Goal: Task Accomplishment & Management: Use online tool/utility

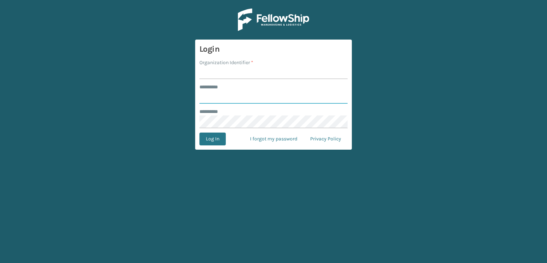
type input "***"
click at [229, 70] on input "Organization Identifier *" at bounding box center [273, 72] width 148 height 13
type input "sleepgeekz warehouse"
click at [216, 143] on button "Log In" at bounding box center [212, 138] width 26 height 13
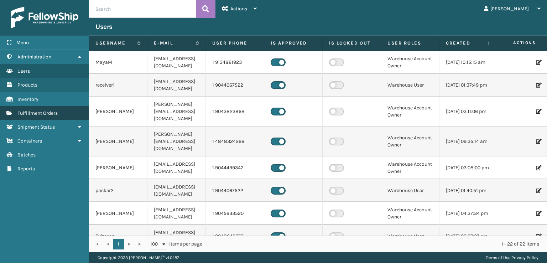
click at [28, 109] on link "Fulfillment Orders" at bounding box center [44, 113] width 89 height 14
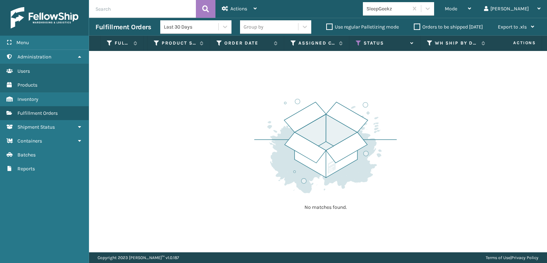
click at [354, 43] on th "Status" at bounding box center [384, 43] width 71 height 15
click at [358, 43] on icon at bounding box center [359, 43] width 6 height 6
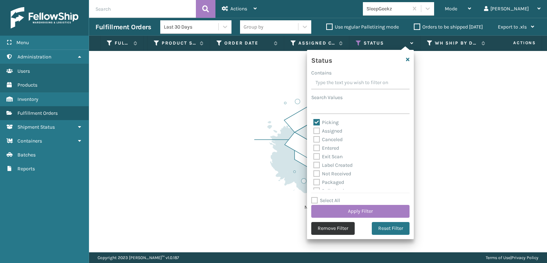
click at [341, 227] on button "Remove Filter" at bounding box center [332, 228] width 43 height 13
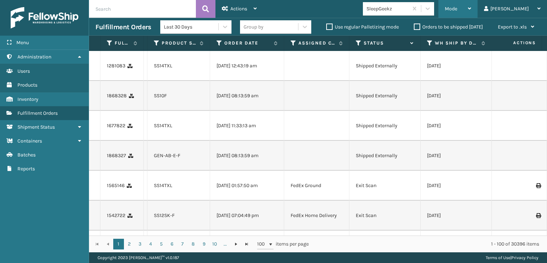
click at [471, 3] on div "Mode" at bounding box center [458, 9] width 26 height 18
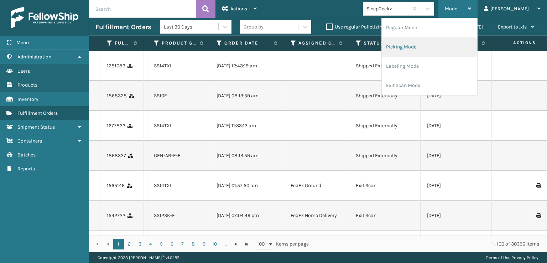
click at [427, 47] on li "Picking Mode" at bounding box center [429, 46] width 95 height 19
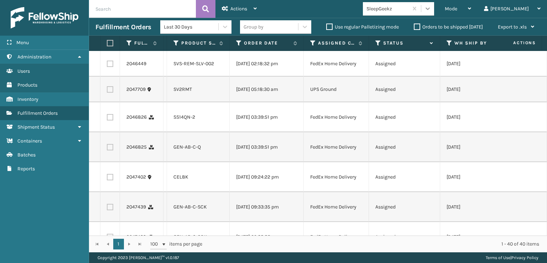
click at [430, 10] on icon at bounding box center [427, 8] width 4 height 2
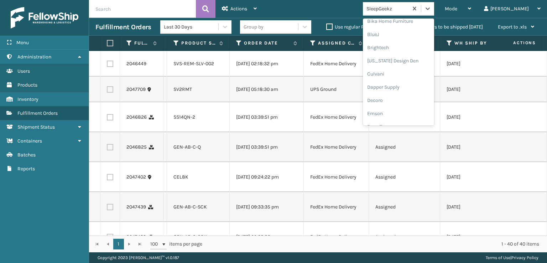
scroll to position [107, 0]
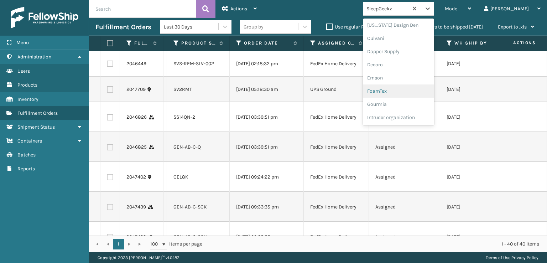
click at [421, 88] on div "FoamTex" at bounding box center [398, 90] width 71 height 13
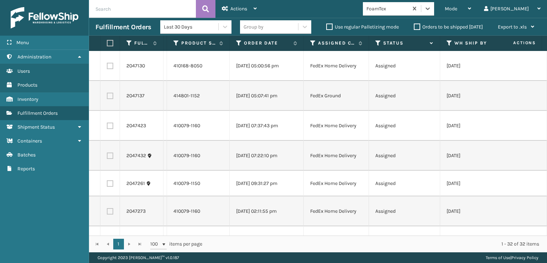
click at [112, 38] on th at bounding box center [110, 43] width 20 height 15
click at [110, 43] on label at bounding box center [109, 43] width 4 height 6
click at [107, 43] on input "checkbox" at bounding box center [107, 43] width 0 height 5
checkbox input "true"
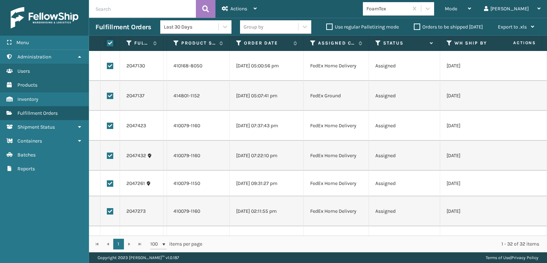
checkbox input "true"
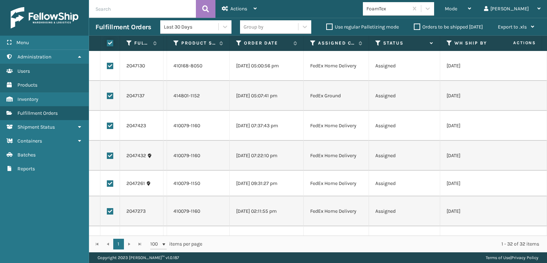
checkbox input "true"
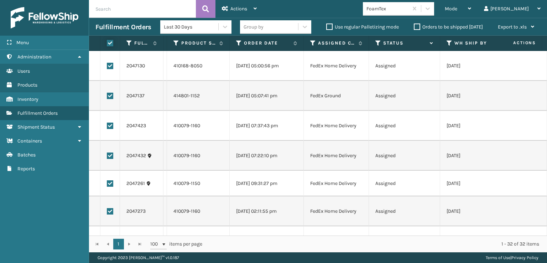
checkbox input "true"
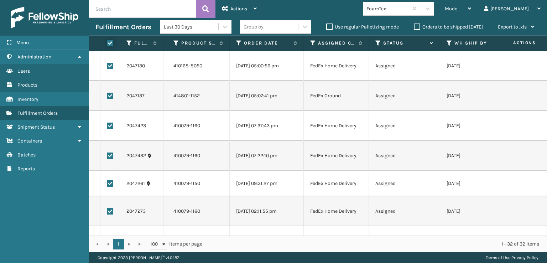
checkbox input "true"
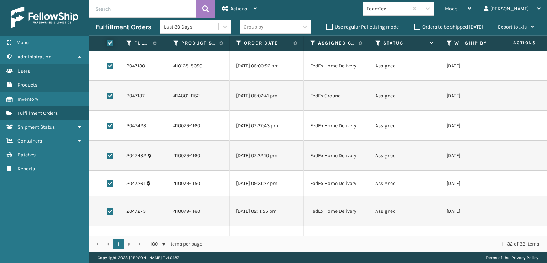
checkbox input "true"
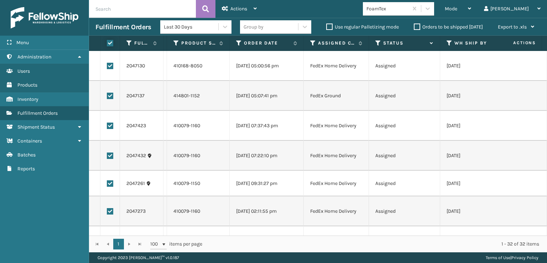
checkbox input "true"
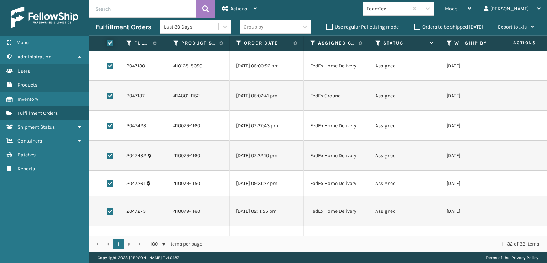
checkbox input "true"
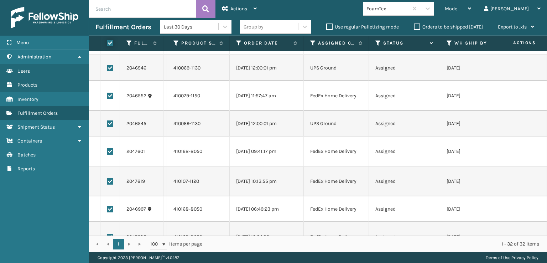
scroll to position [356, 0]
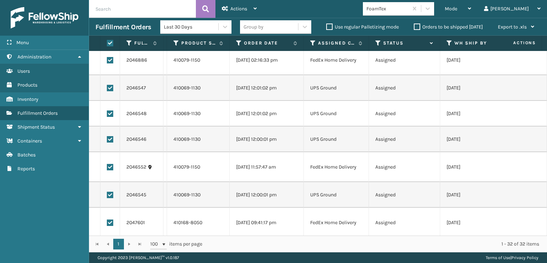
click at [106, 86] on td at bounding box center [110, 88] width 20 height 26
click at [108, 87] on label at bounding box center [110, 88] width 6 height 6
click at [107, 87] on input "checkbox" at bounding box center [107, 87] width 0 height 5
checkbox input "false"
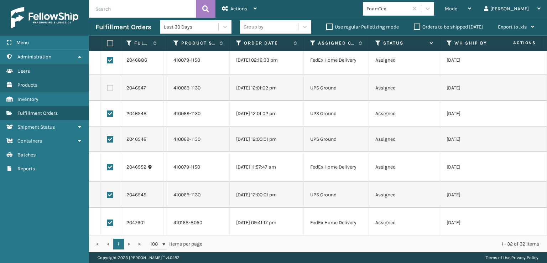
click at [110, 116] on label at bounding box center [110, 113] width 6 height 6
click at [107, 115] on input "checkbox" at bounding box center [107, 112] width 0 height 5
checkbox input "false"
click at [110, 138] on label at bounding box center [110, 139] width 6 height 6
click at [107, 138] on input "checkbox" at bounding box center [107, 138] width 0 height 5
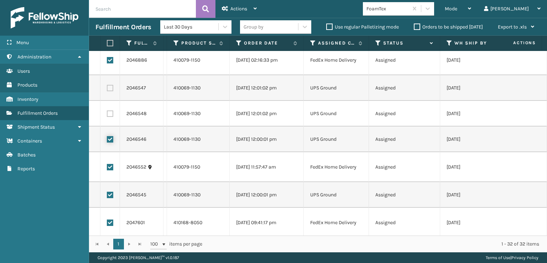
checkbox input "false"
click at [110, 196] on label at bounding box center [110, 194] width 6 height 6
click at [107, 196] on input "checkbox" at bounding box center [107, 193] width 0 height 5
checkbox input "false"
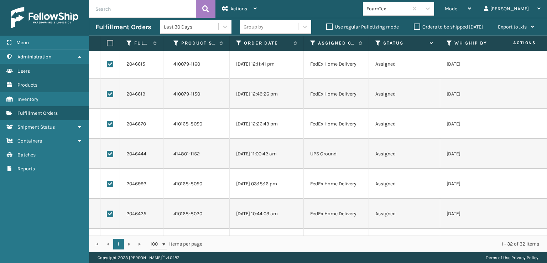
scroll to position [641, 0]
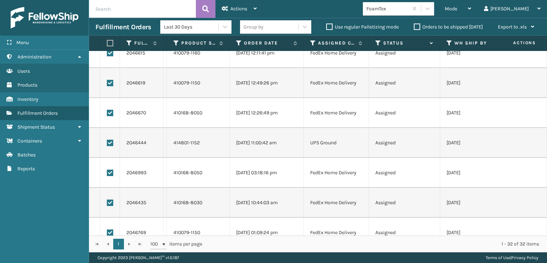
click at [110, 146] on td at bounding box center [110, 143] width 20 height 30
click at [110, 145] on label at bounding box center [110, 143] width 6 height 6
click at [107, 144] on input "checkbox" at bounding box center [107, 142] width 0 height 5
checkbox input "false"
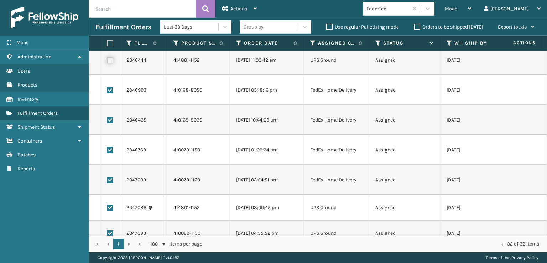
scroll to position [739, 0]
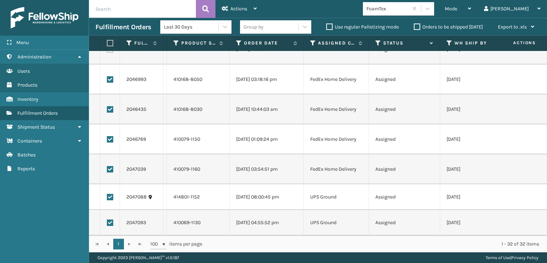
click at [109, 194] on label at bounding box center [110, 197] width 6 height 6
click at [107, 194] on input "checkbox" at bounding box center [107, 196] width 0 height 5
checkbox input "false"
click at [110, 219] on label at bounding box center [110, 222] width 6 height 6
click at [107, 219] on input "checkbox" at bounding box center [107, 221] width 0 height 5
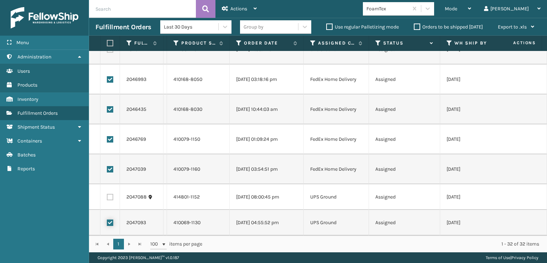
checkbox input "false"
click at [222, 11] on icon at bounding box center [225, 8] width 6 height 5
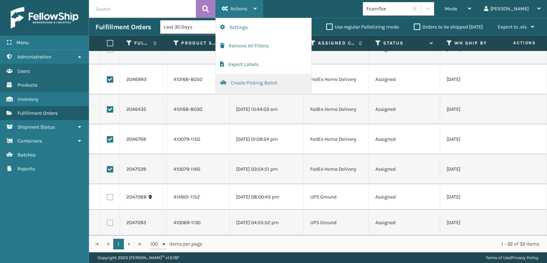
click at [243, 79] on button "Create Picking Batch" at bounding box center [263, 83] width 95 height 19
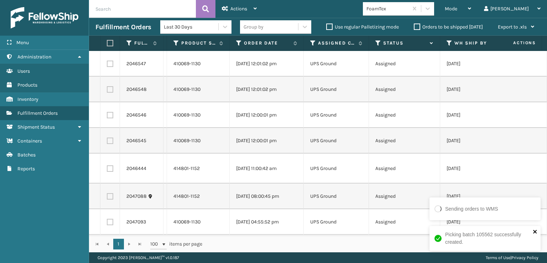
click at [535, 232] on icon "close" at bounding box center [535, 232] width 4 height 4
click at [431, 11] on icon at bounding box center [427, 8] width 7 height 7
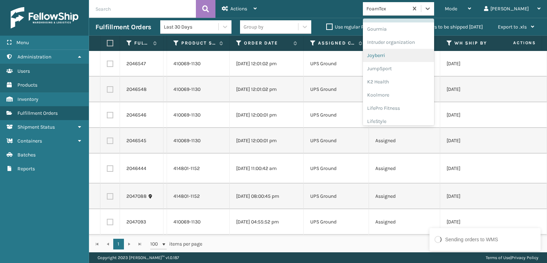
scroll to position [225, 0]
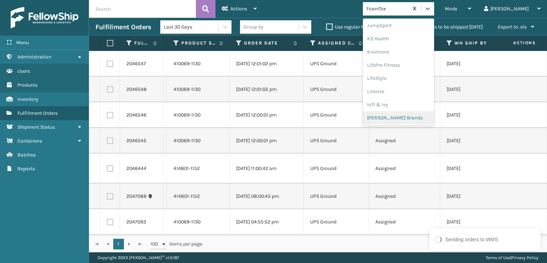
click at [424, 119] on div "[PERSON_NAME] Brands" at bounding box center [398, 117] width 71 height 13
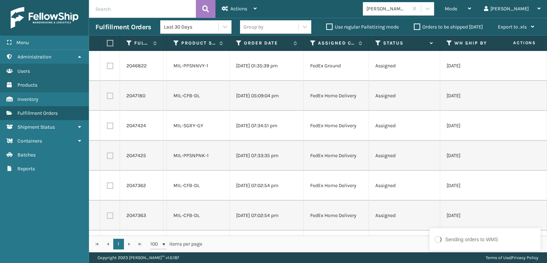
click at [111, 45] on label at bounding box center [109, 43] width 4 height 6
click at [107, 45] on input "checkbox" at bounding box center [107, 43] width 0 height 5
checkbox input "true"
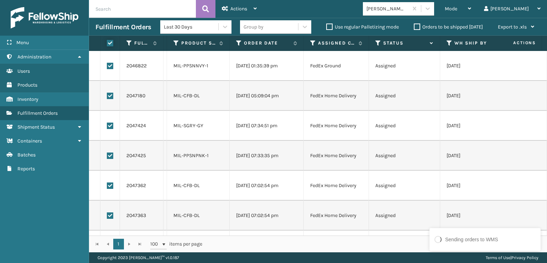
checkbox input "true"
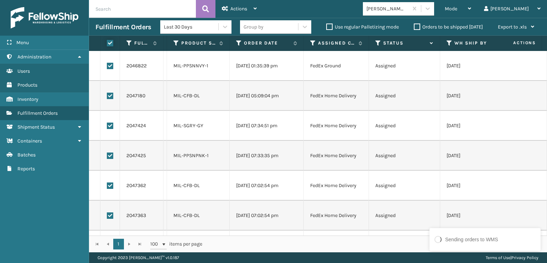
checkbox input "true"
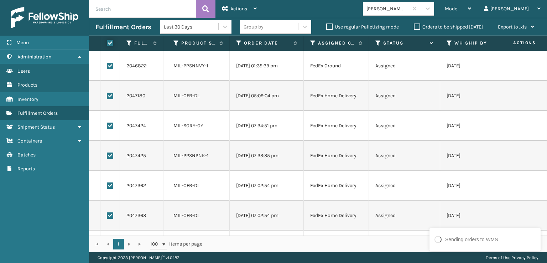
checkbox input "true"
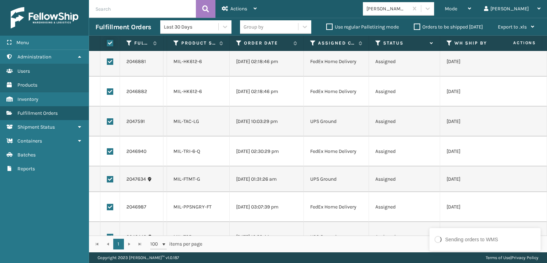
scroll to position [178, 0]
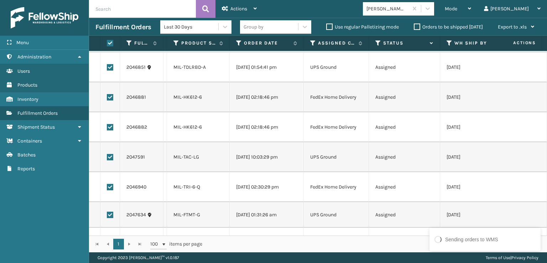
click at [109, 67] on label at bounding box center [110, 67] width 6 height 6
click at [107, 67] on input "checkbox" at bounding box center [107, 66] width 0 height 5
checkbox input "false"
click at [110, 159] on label at bounding box center [110, 157] width 6 height 6
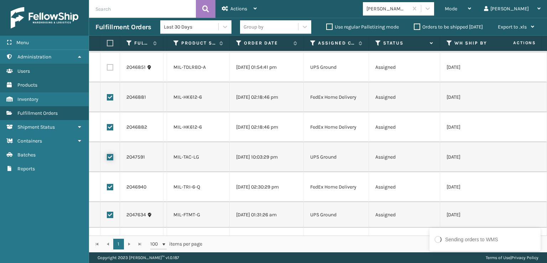
click at [107, 158] on input "checkbox" at bounding box center [107, 156] width 0 height 5
checkbox input "false"
click at [110, 215] on label at bounding box center [110, 214] width 6 height 6
click at [107, 215] on input "checkbox" at bounding box center [107, 213] width 0 height 5
checkbox input "false"
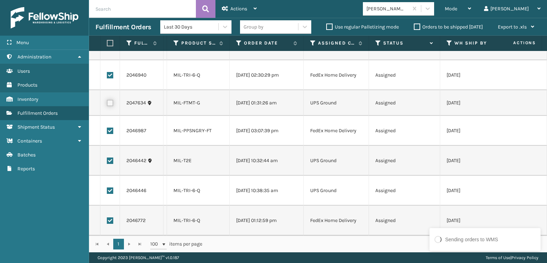
scroll to position [295, 0]
click at [112, 157] on label at bounding box center [110, 160] width 6 height 6
click at [107, 157] on input "checkbox" at bounding box center [107, 159] width 0 height 5
checkbox input "false"
click at [112, 187] on label at bounding box center [110, 190] width 6 height 6
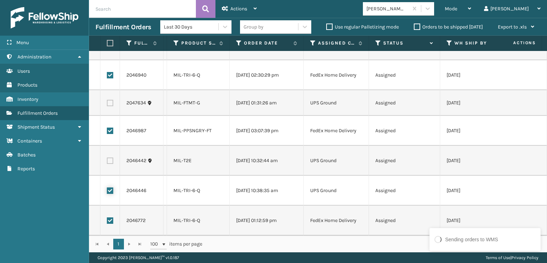
click at [107, 187] on input "checkbox" at bounding box center [107, 189] width 0 height 5
checkbox input "false"
click at [242, 14] on div "Actions" at bounding box center [239, 9] width 35 height 18
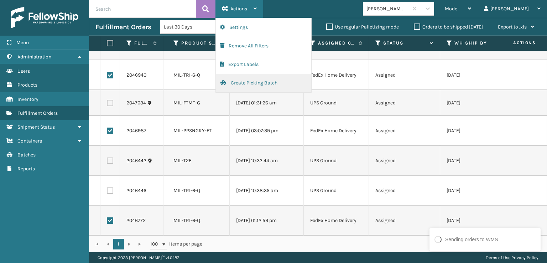
click at [269, 84] on button "Create Picking Batch" at bounding box center [263, 83] width 95 height 19
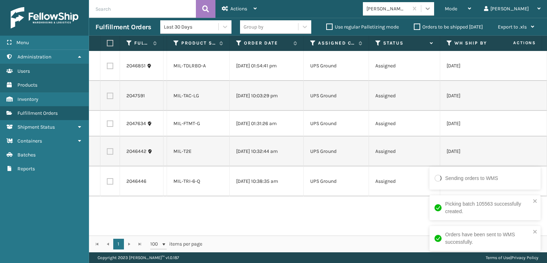
click at [434, 9] on div at bounding box center [427, 8] width 13 height 13
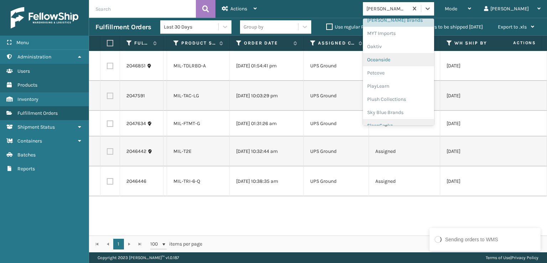
scroll to position [332, 0]
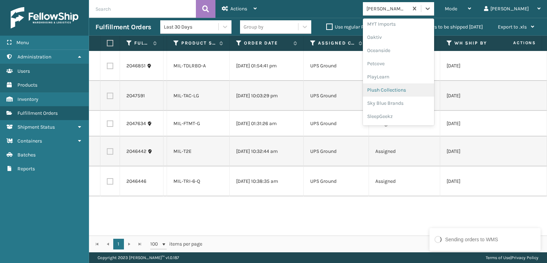
click at [416, 89] on div "Plush Collections" at bounding box center [398, 89] width 71 height 13
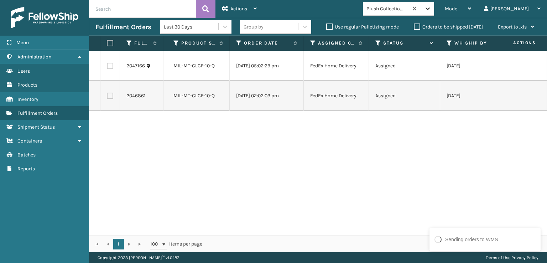
click at [431, 11] on icon at bounding box center [427, 8] width 7 height 7
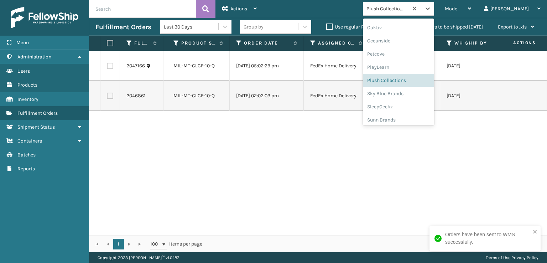
scroll to position [344, 0]
click at [418, 101] on div "SleepGeekz" at bounding box center [398, 104] width 71 height 13
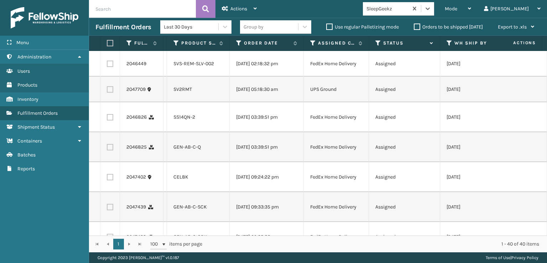
click at [110, 120] on label at bounding box center [110, 117] width 6 height 6
click at [107, 119] on input "checkbox" at bounding box center [107, 116] width 0 height 5
checkbox input "true"
click at [107, 150] on label at bounding box center [110, 147] width 6 height 6
click at [107, 148] on input "checkbox" at bounding box center [107, 146] width 0 height 5
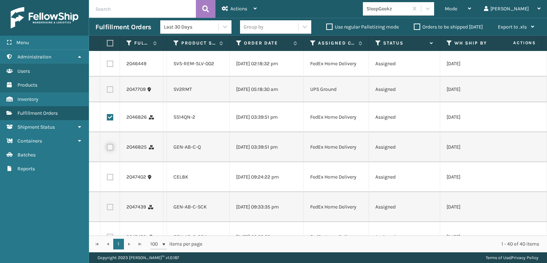
checkbox input "true"
click at [111, 180] on label at bounding box center [110, 177] width 6 height 6
click at [107, 178] on input "checkbox" at bounding box center [107, 176] width 0 height 5
checkbox input "true"
click at [112, 210] on label at bounding box center [110, 207] width 6 height 6
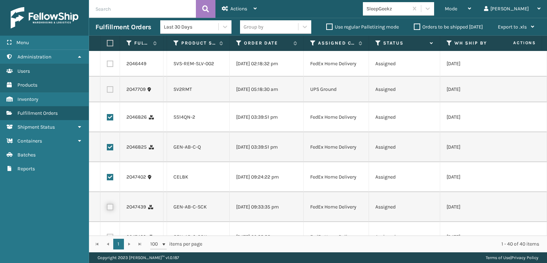
click at [107, 208] on input "checkbox" at bounding box center [107, 206] width 0 height 5
checkbox input "true"
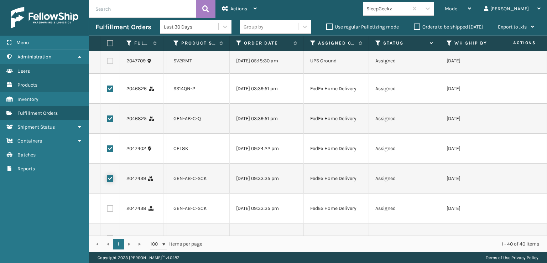
scroll to position [107, 0]
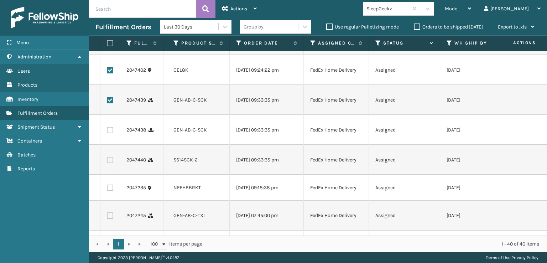
click at [110, 138] on td at bounding box center [110, 130] width 20 height 30
click at [109, 133] on label at bounding box center [110, 130] width 6 height 6
click at [107, 131] on input "checkbox" at bounding box center [107, 129] width 0 height 5
checkbox input "true"
click at [109, 163] on label at bounding box center [110, 160] width 6 height 6
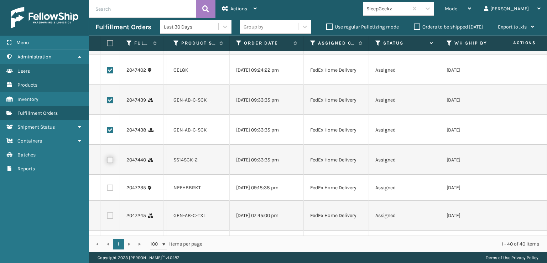
click at [107, 161] on input "checkbox" at bounding box center [107, 159] width 0 height 5
checkbox input "true"
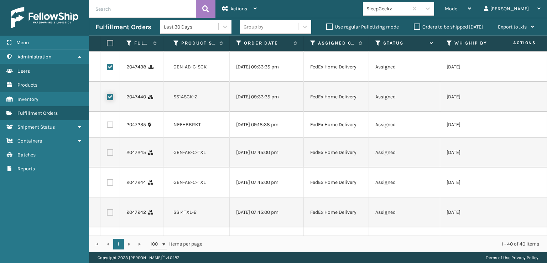
scroll to position [178, 0]
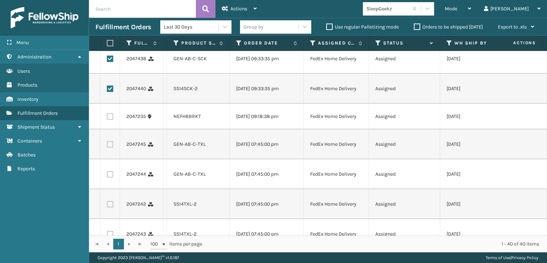
click at [107, 147] on label at bounding box center [110, 144] width 6 height 6
click at [107, 146] on input "checkbox" at bounding box center [107, 143] width 0 height 5
checkbox input "true"
click at [110, 177] on label at bounding box center [110, 174] width 6 height 6
click at [107, 175] on input "checkbox" at bounding box center [107, 173] width 0 height 5
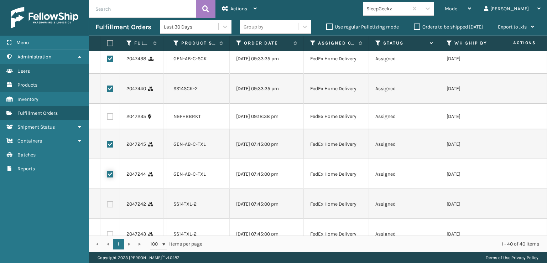
checkbox input "true"
click at [110, 207] on label at bounding box center [110, 204] width 6 height 6
click at [107, 205] on input "checkbox" at bounding box center [107, 203] width 0 height 5
checkbox input "true"
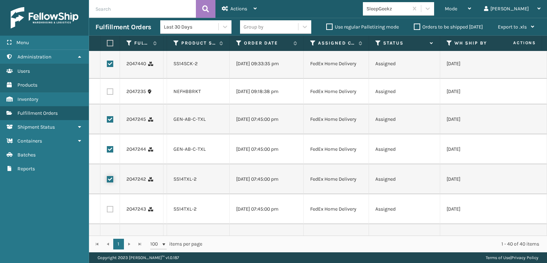
scroll to position [249, 0]
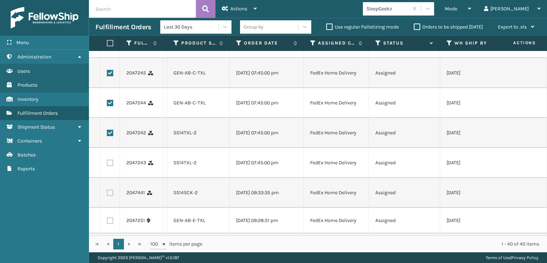
click at [108, 166] on label at bounding box center [110, 162] width 6 height 6
click at [107, 164] on input "checkbox" at bounding box center [107, 161] width 0 height 5
checkbox input "true"
click at [110, 196] on label at bounding box center [110, 192] width 6 height 6
click at [107, 194] on input "checkbox" at bounding box center [107, 191] width 0 height 5
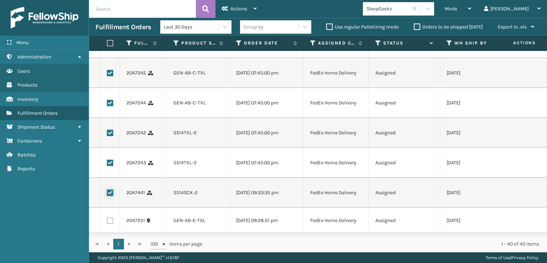
checkbox input "true"
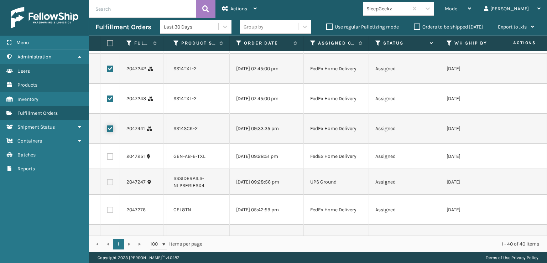
scroll to position [356, 0]
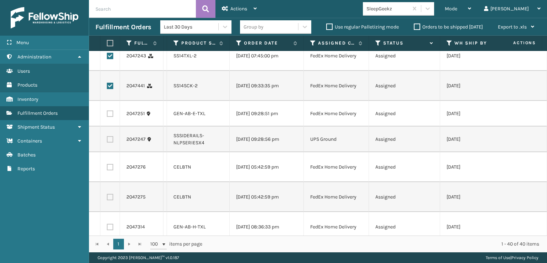
click at [109, 117] on label at bounding box center [110, 113] width 6 height 6
click at [107, 115] on input "checkbox" at bounding box center [107, 112] width 0 height 5
checkbox input "true"
click at [108, 170] on label at bounding box center [110, 167] width 6 height 6
click at [107, 168] on input "checkbox" at bounding box center [107, 166] width 0 height 5
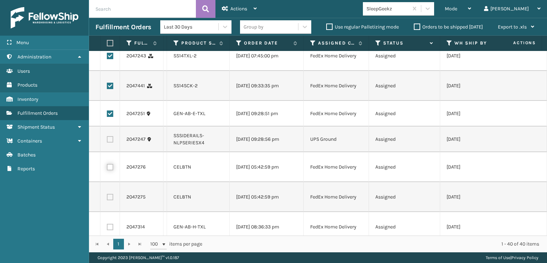
checkbox input "true"
click at [110, 200] on label at bounding box center [110, 197] width 6 height 6
click at [107, 198] on input "checkbox" at bounding box center [107, 196] width 0 height 5
checkbox input "true"
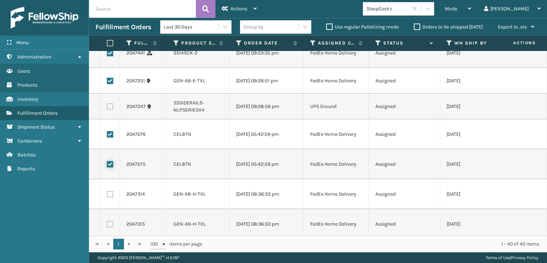
scroll to position [427, 0]
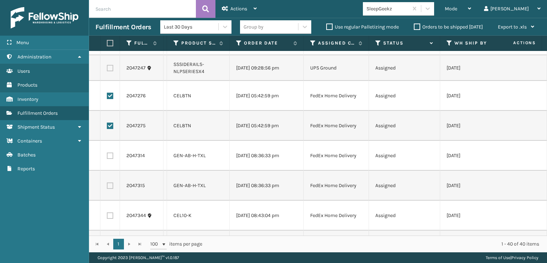
click at [108, 159] on label at bounding box center [110, 155] width 6 height 6
click at [107, 157] on input "checkbox" at bounding box center [107, 154] width 0 height 5
checkbox input "true"
click at [112, 189] on label at bounding box center [110, 185] width 6 height 6
click at [107, 187] on input "checkbox" at bounding box center [107, 184] width 0 height 5
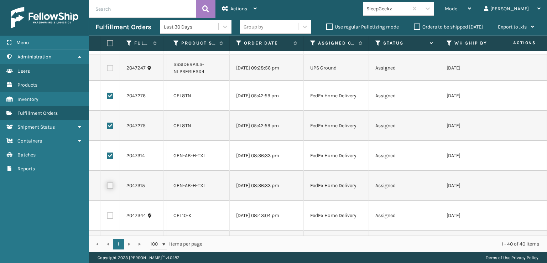
checkbox input "true"
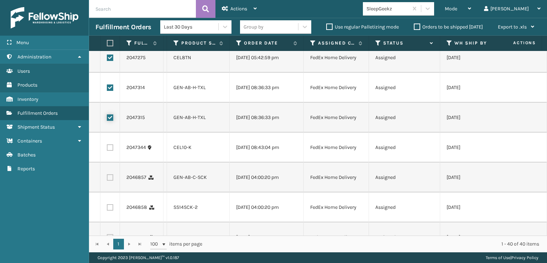
scroll to position [498, 0]
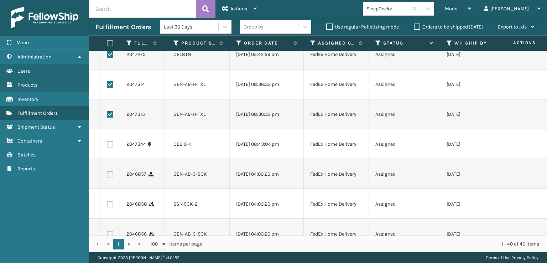
click at [111, 153] on td at bounding box center [110, 144] width 20 height 30
click at [111, 147] on label at bounding box center [110, 144] width 6 height 6
click at [107, 146] on input "checkbox" at bounding box center [107, 143] width 0 height 5
checkbox input "true"
click at [110, 177] on label at bounding box center [110, 174] width 6 height 6
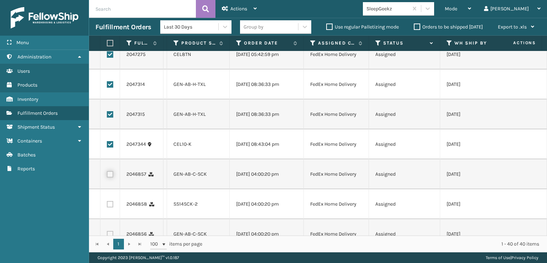
click at [107, 175] on input "checkbox" at bounding box center [107, 173] width 0 height 5
checkbox input "true"
click at [112, 207] on label at bounding box center [110, 204] width 6 height 6
click at [107, 205] on input "checkbox" at bounding box center [107, 203] width 0 height 5
checkbox input "true"
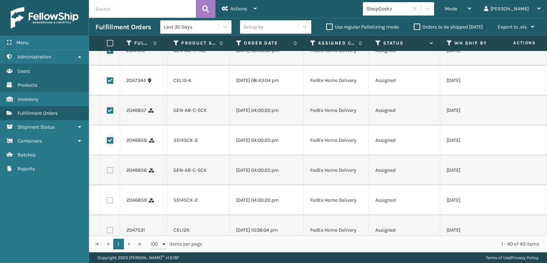
scroll to position [569, 0]
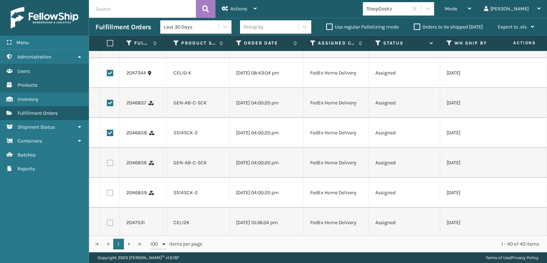
click at [112, 166] on label at bounding box center [110, 162] width 6 height 6
click at [107, 164] on input "checkbox" at bounding box center [107, 161] width 0 height 5
checkbox input "true"
click at [110, 208] on td at bounding box center [110, 193] width 20 height 30
click at [110, 196] on label at bounding box center [110, 192] width 6 height 6
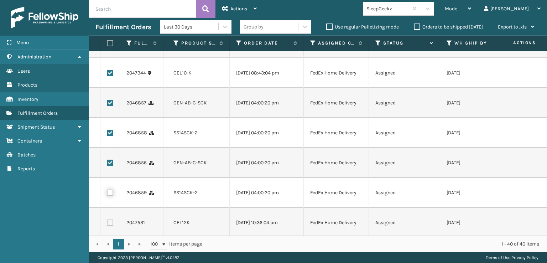
click at [107, 194] on input "checkbox" at bounding box center [107, 191] width 0 height 5
checkbox input "true"
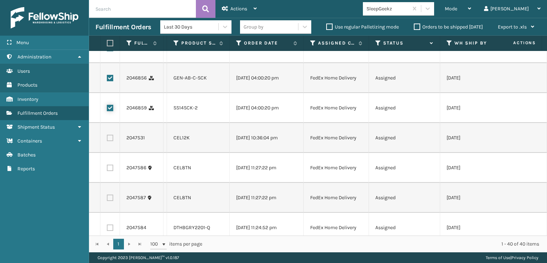
scroll to position [676, 0]
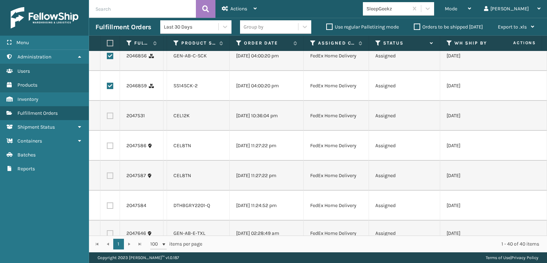
click at [107, 119] on label at bounding box center [110, 115] width 6 height 6
click at [107, 117] on input "checkbox" at bounding box center [107, 114] width 0 height 5
checkbox input "true"
click at [109, 149] on label at bounding box center [110, 145] width 6 height 6
click at [107, 147] on input "checkbox" at bounding box center [107, 144] width 0 height 5
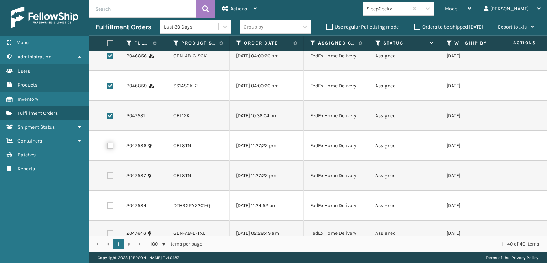
checkbox input "true"
click at [110, 179] on label at bounding box center [110, 175] width 6 height 6
click at [107, 177] on input "checkbox" at bounding box center [107, 174] width 0 height 5
checkbox input "true"
click at [110, 209] on label at bounding box center [110, 205] width 6 height 6
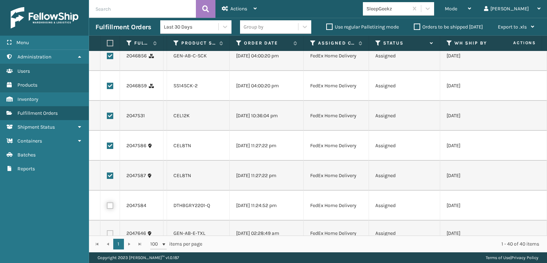
click at [107, 207] on input "checkbox" at bounding box center [107, 204] width 0 height 5
checkbox input "true"
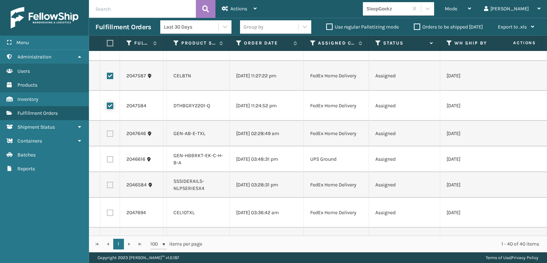
scroll to position [783, 0]
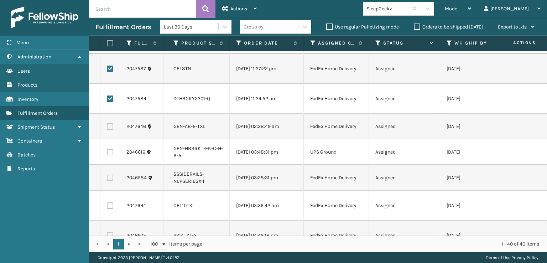
click at [111, 130] on label at bounding box center [110, 126] width 6 height 6
click at [107, 128] on input "checkbox" at bounding box center [107, 125] width 0 height 5
checkbox input "true"
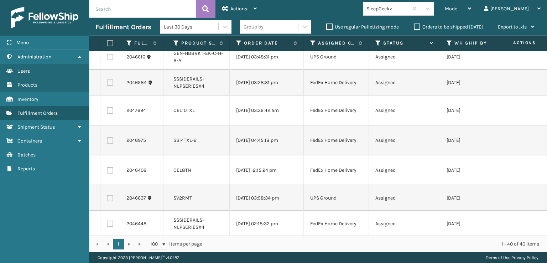
scroll to position [890, 0]
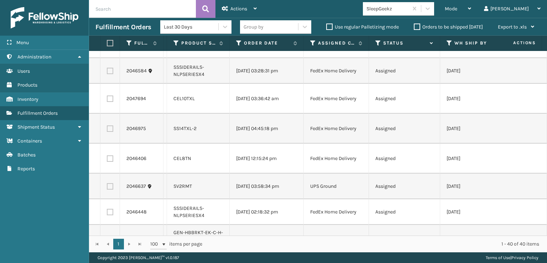
click at [109, 102] on label at bounding box center [110, 98] width 6 height 6
click at [107, 100] on input "checkbox" at bounding box center [107, 97] width 0 height 5
checkbox input "true"
click at [106, 143] on td at bounding box center [110, 129] width 20 height 30
click at [111, 132] on label at bounding box center [110, 128] width 6 height 6
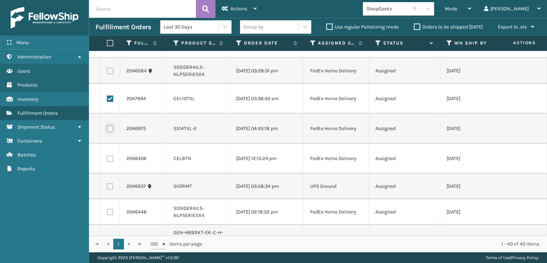
click at [107, 130] on input "checkbox" at bounding box center [107, 127] width 0 height 5
checkbox input "true"
click at [109, 162] on label at bounding box center [110, 158] width 6 height 6
click at [107, 160] on input "checkbox" at bounding box center [107, 157] width 0 height 5
checkbox input "true"
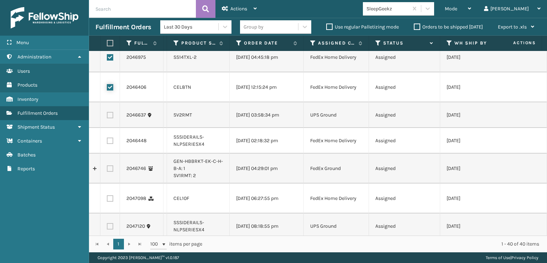
scroll to position [995, 0]
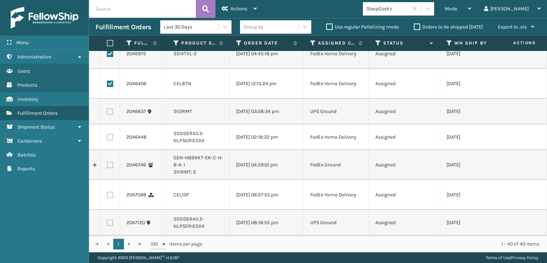
click at [109, 191] on label at bounding box center [110, 194] width 6 height 6
click at [107, 191] on input "checkbox" at bounding box center [107, 193] width 0 height 5
checkbox input "true"
click at [237, 10] on span "Actions" at bounding box center [238, 9] width 17 height 6
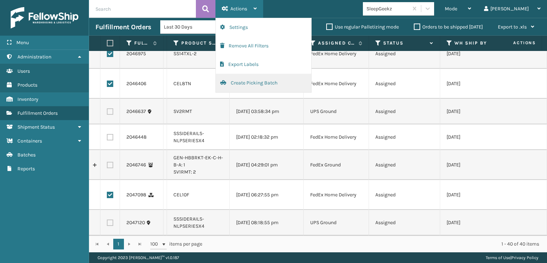
click at [268, 80] on button "Create Picking Batch" at bounding box center [263, 83] width 95 height 19
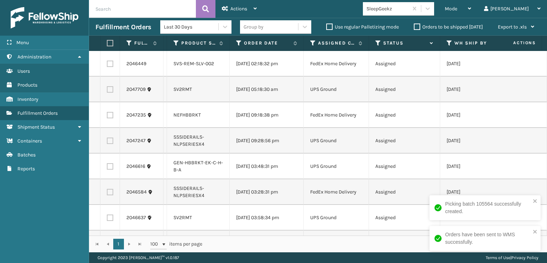
click at [537, 197] on div "Picking batch 105564 successfully created." at bounding box center [484, 207] width 111 height 25
click at [109, 44] on label at bounding box center [109, 43] width 4 height 6
click at [107, 44] on input "checkbox" at bounding box center [107, 43] width 0 height 5
checkbox input "true"
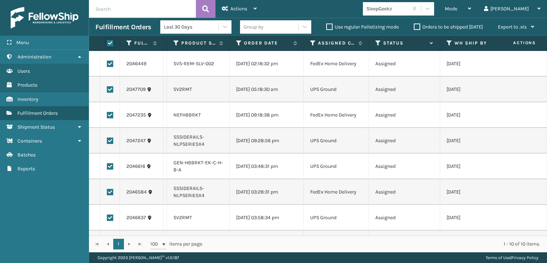
checkbox input "true"
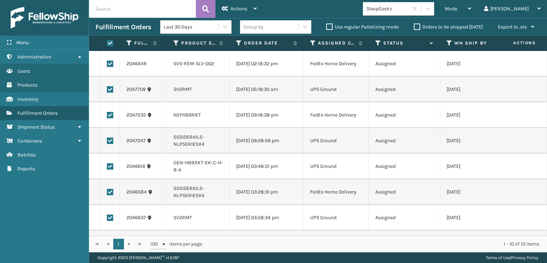
checkbox input "true"
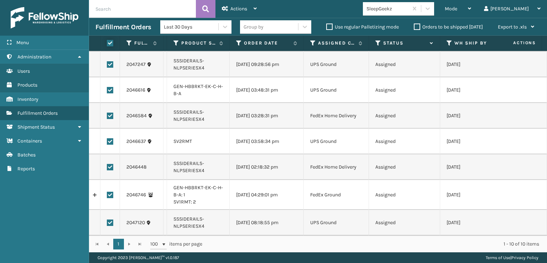
scroll to position [0, 0]
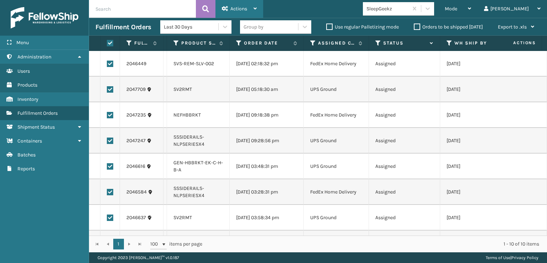
click at [246, 11] on span "Actions" at bounding box center [238, 9] width 17 height 6
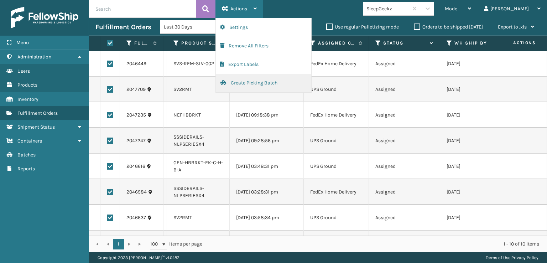
click at [263, 82] on button "Create Picking Batch" at bounding box center [263, 83] width 95 height 19
